Goal: Answer question/provide support: Share knowledge or assist other users

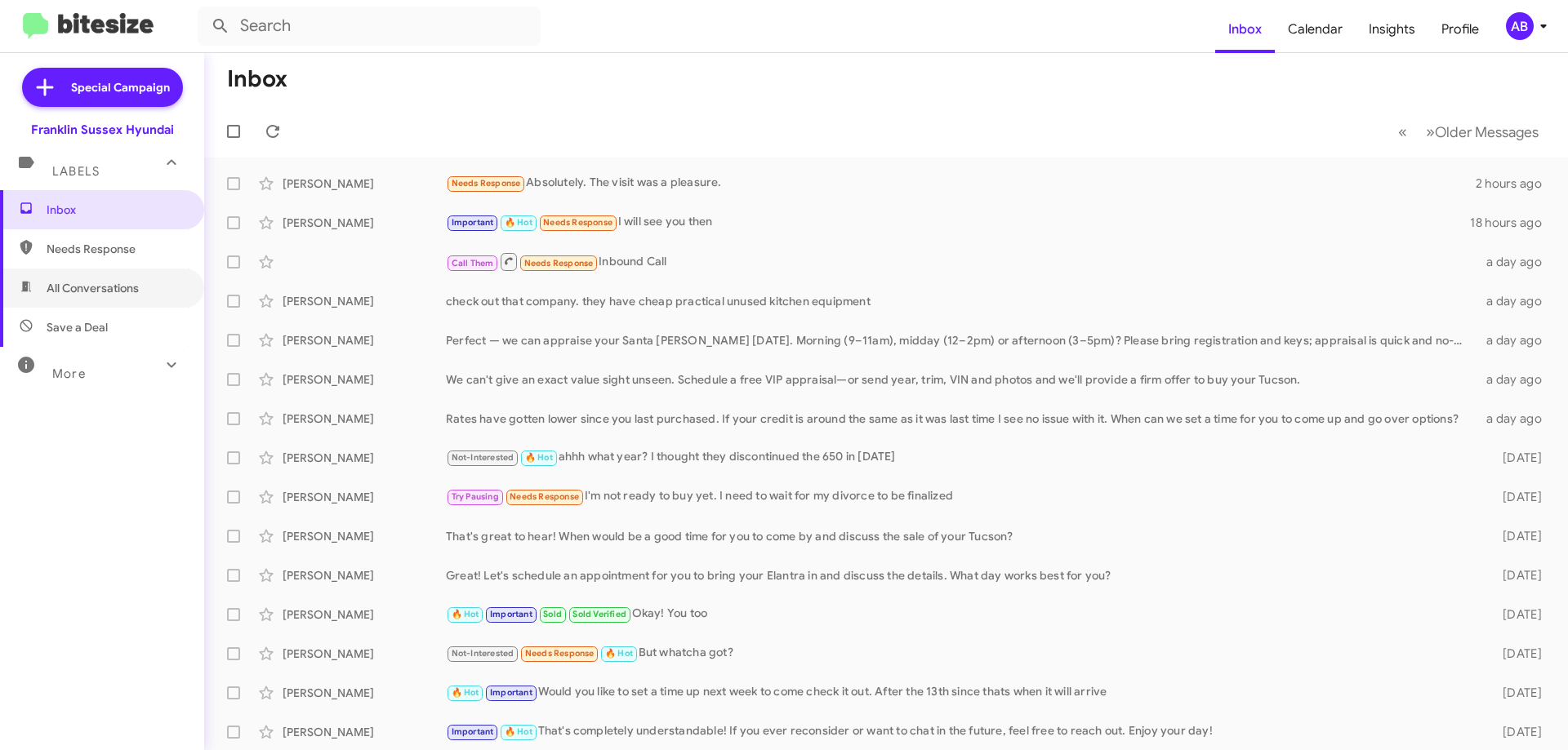
click at [140, 297] on span "All Conversations" at bounding box center [101, 288] width 204 height 39
type input "in:all-conversations"
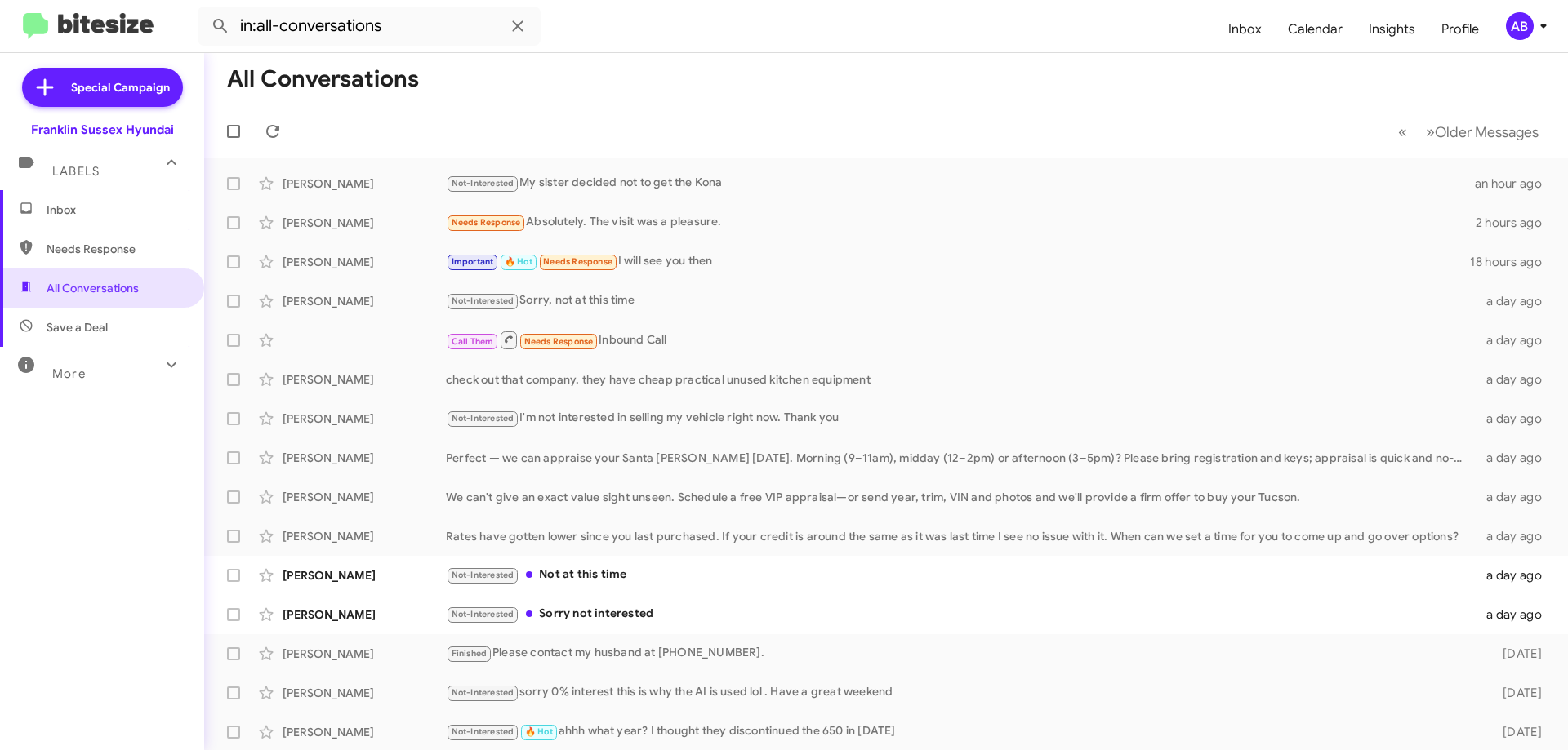
click at [768, 640] on div "Erin Gervald Finished Please contact my husband at 973-223-2741. 2 days ago" at bounding box center [885, 654] width 1338 height 33
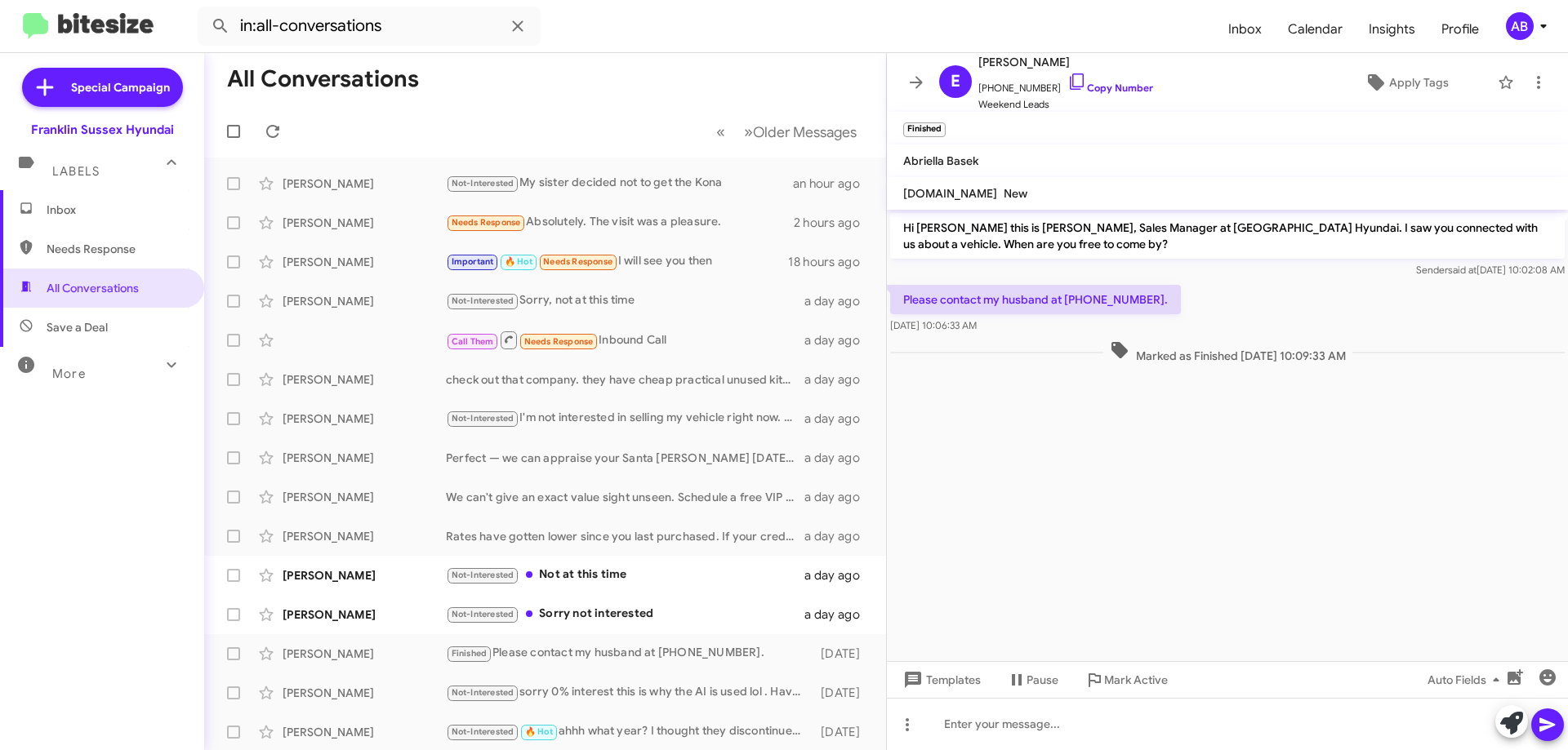
click at [1083, 85] on link "Copy Number" at bounding box center [1110, 88] width 85 height 12
click at [908, 71] on button at bounding box center [916, 82] width 33 height 33
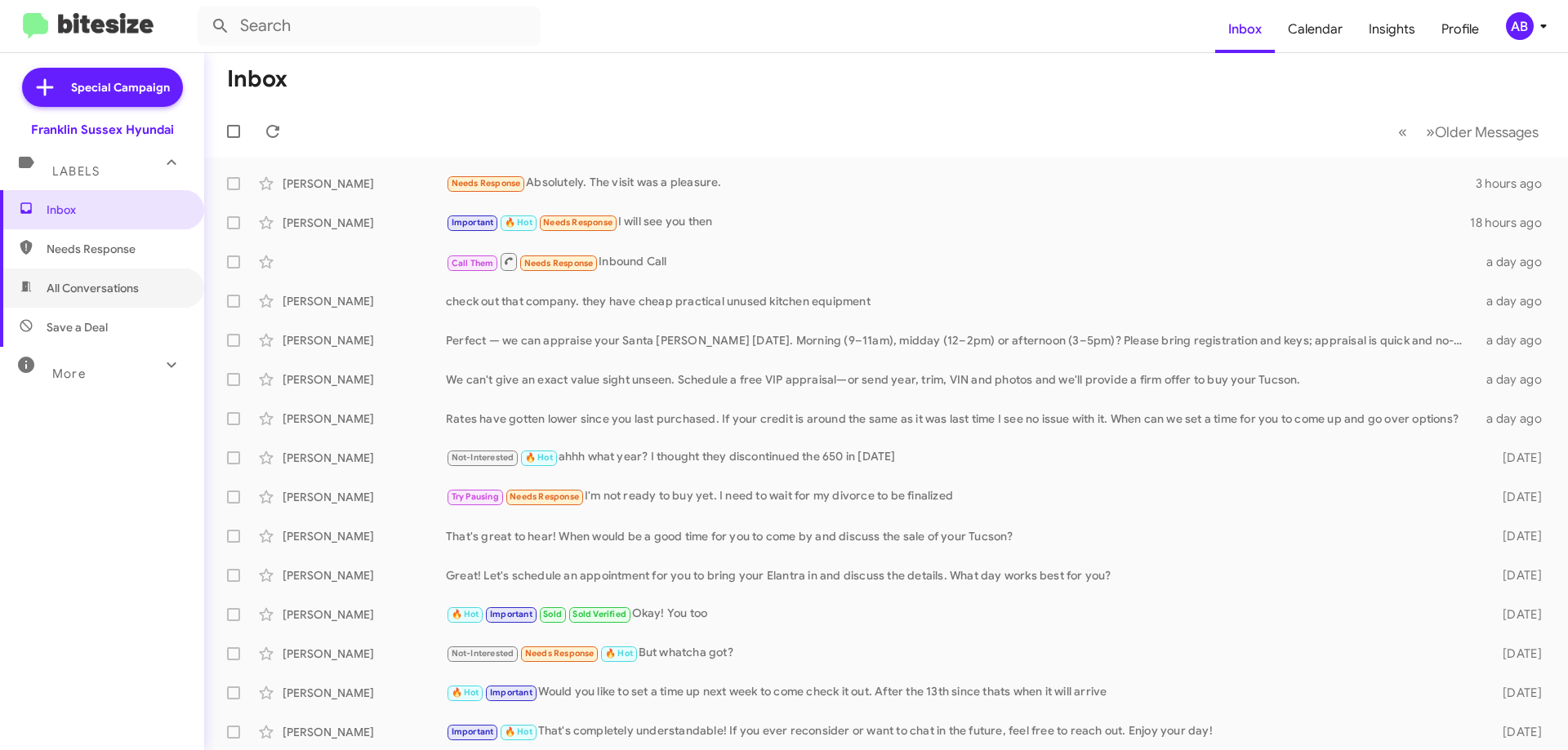
click at [113, 299] on span "All Conversations" at bounding box center [101, 288] width 204 height 39
type input "in:all-conversations"
